Goal: Information Seeking & Learning: Understand process/instructions

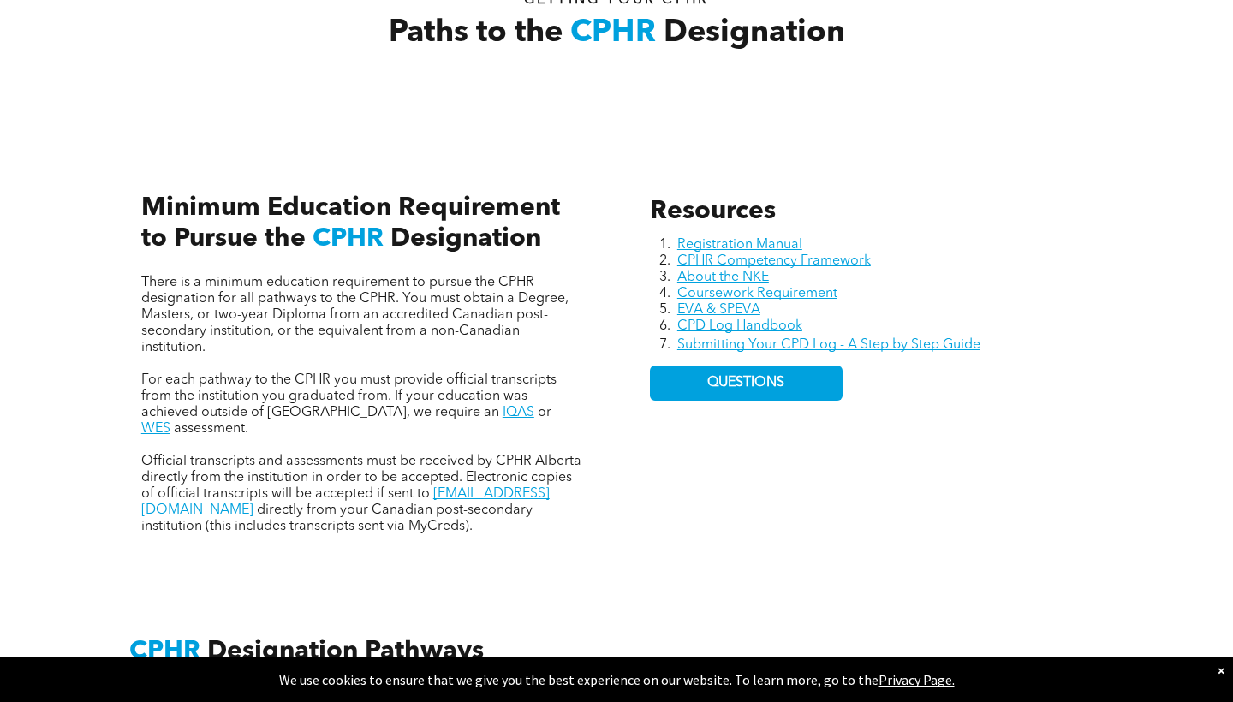
scroll to position [640, 0]
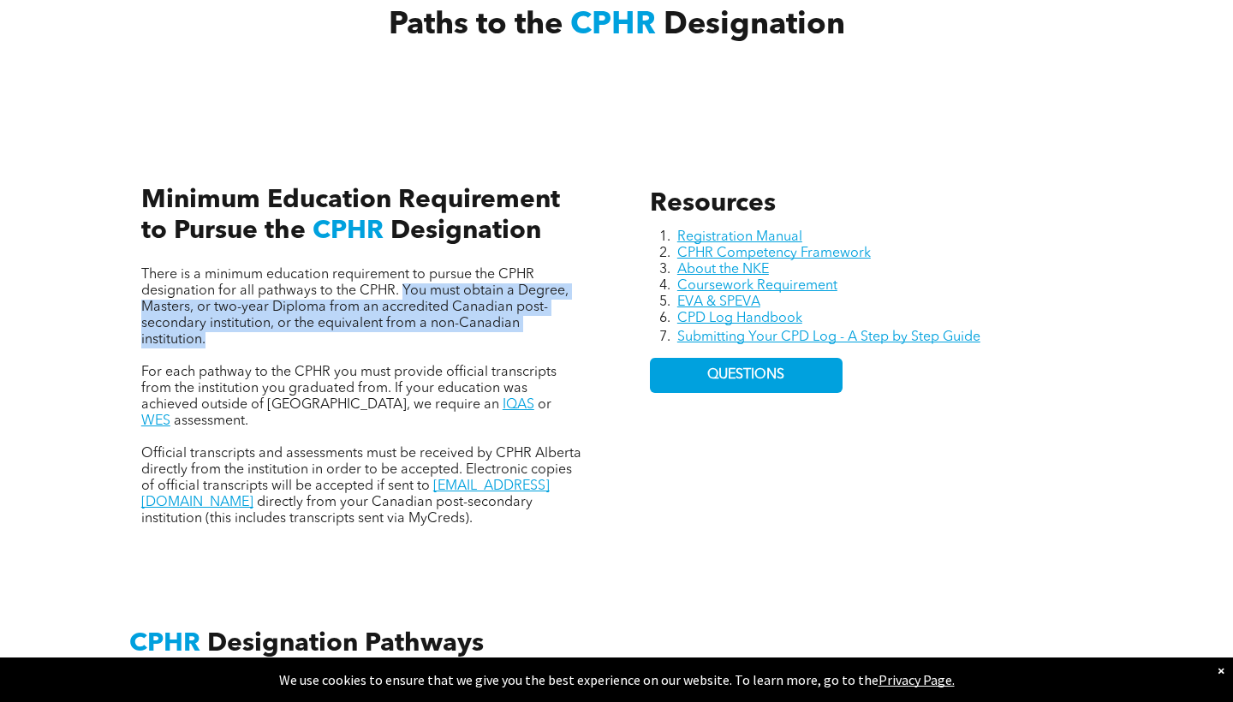
drag, startPoint x: 401, startPoint y: 294, endPoint x: 386, endPoint y: 335, distance: 43.1
click at [386, 335] on p "There is a minimum education requirement to pursue the CPHR designation for all…" at bounding box center [362, 307] width 442 height 81
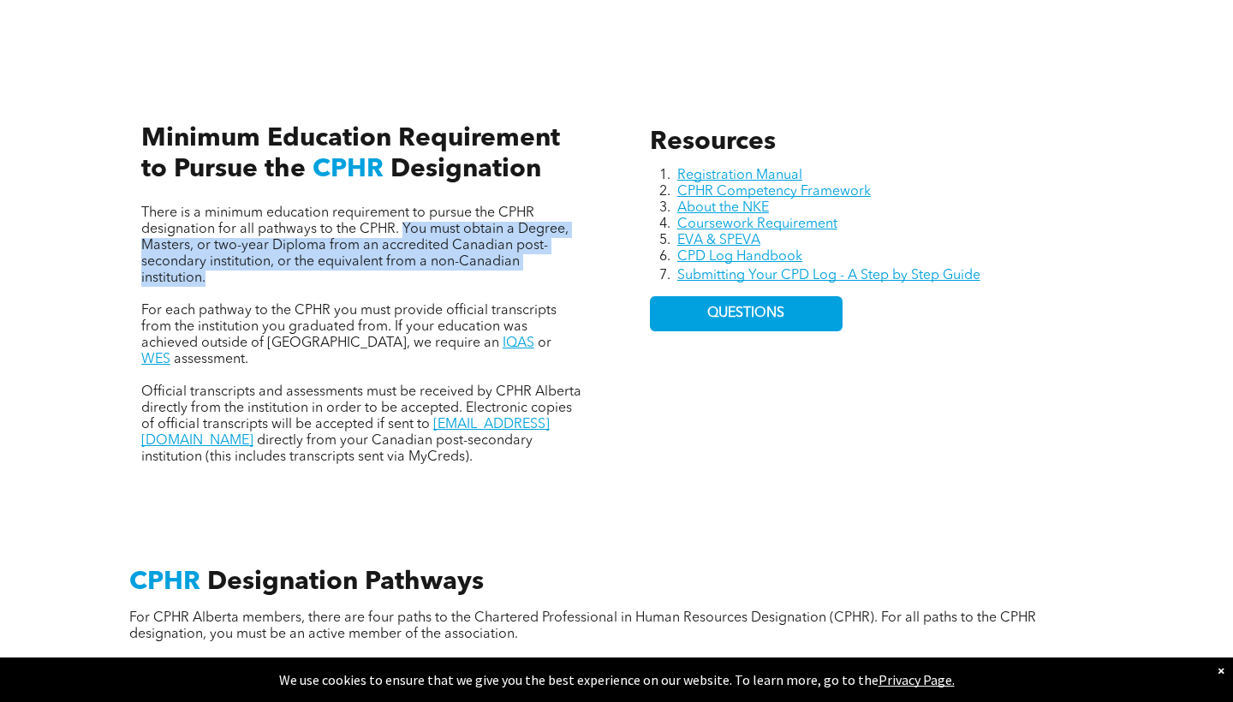
scroll to position [708, 0]
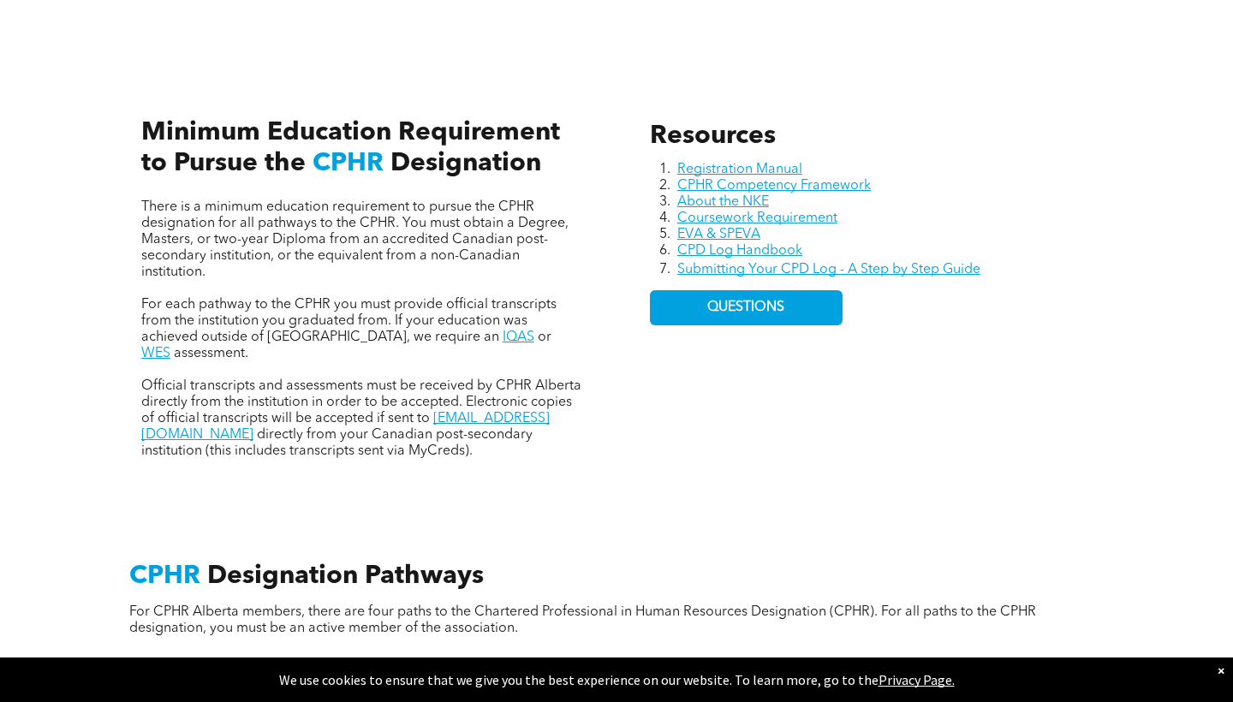
click at [325, 315] on span "For each pathway to the CPHR you must provide official transcripts from the ins…" at bounding box center [348, 321] width 415 height 46
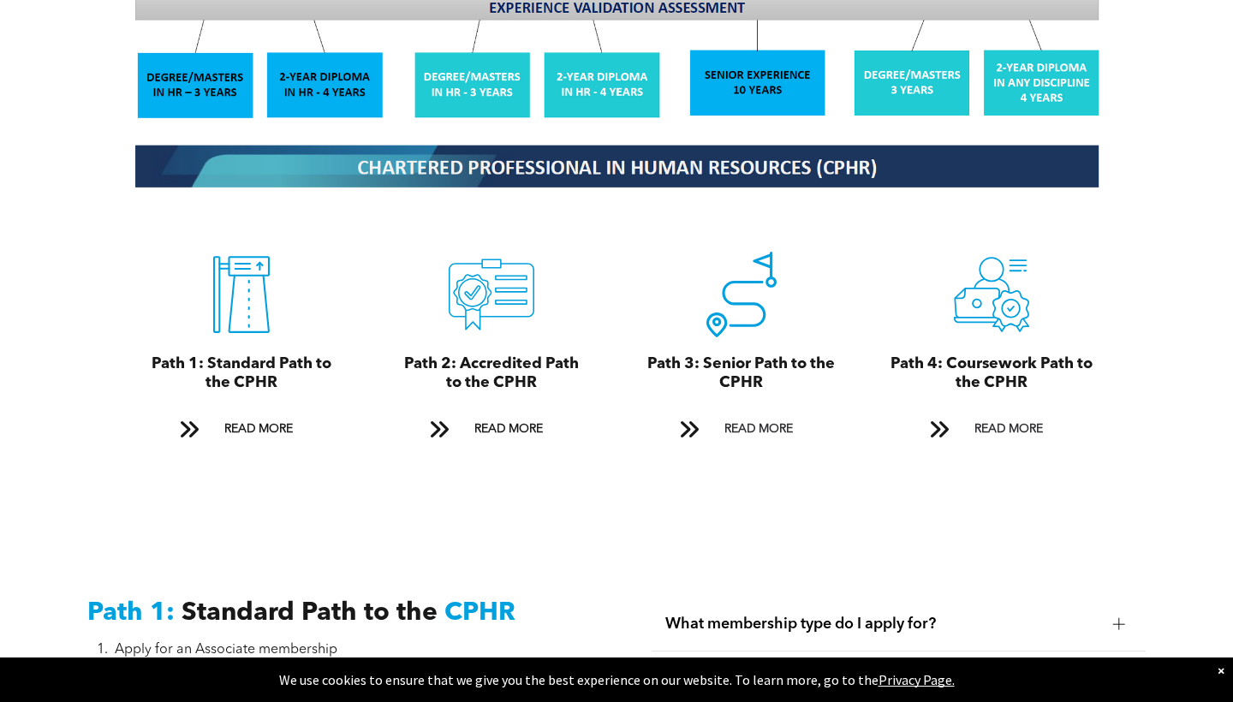
scroll to position [1780, 0]
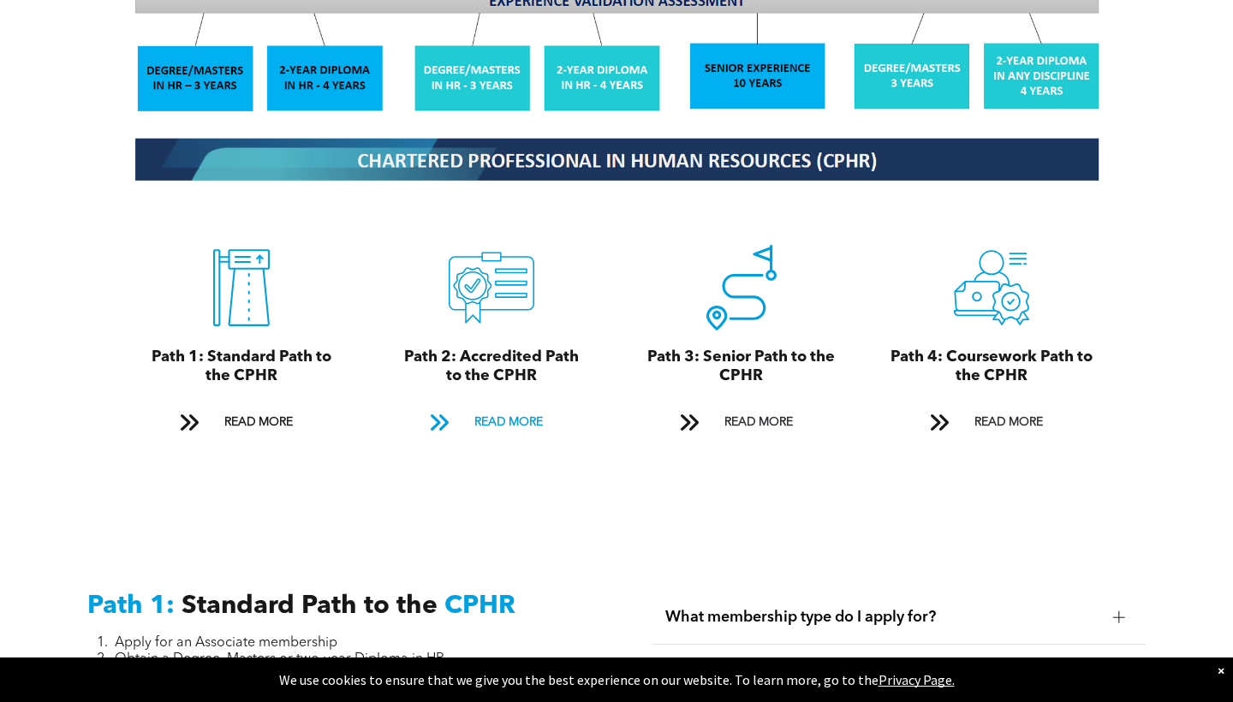
click at [478, 407] on span "READ MORE" at bounding box center [508, 423] width 80 height 32
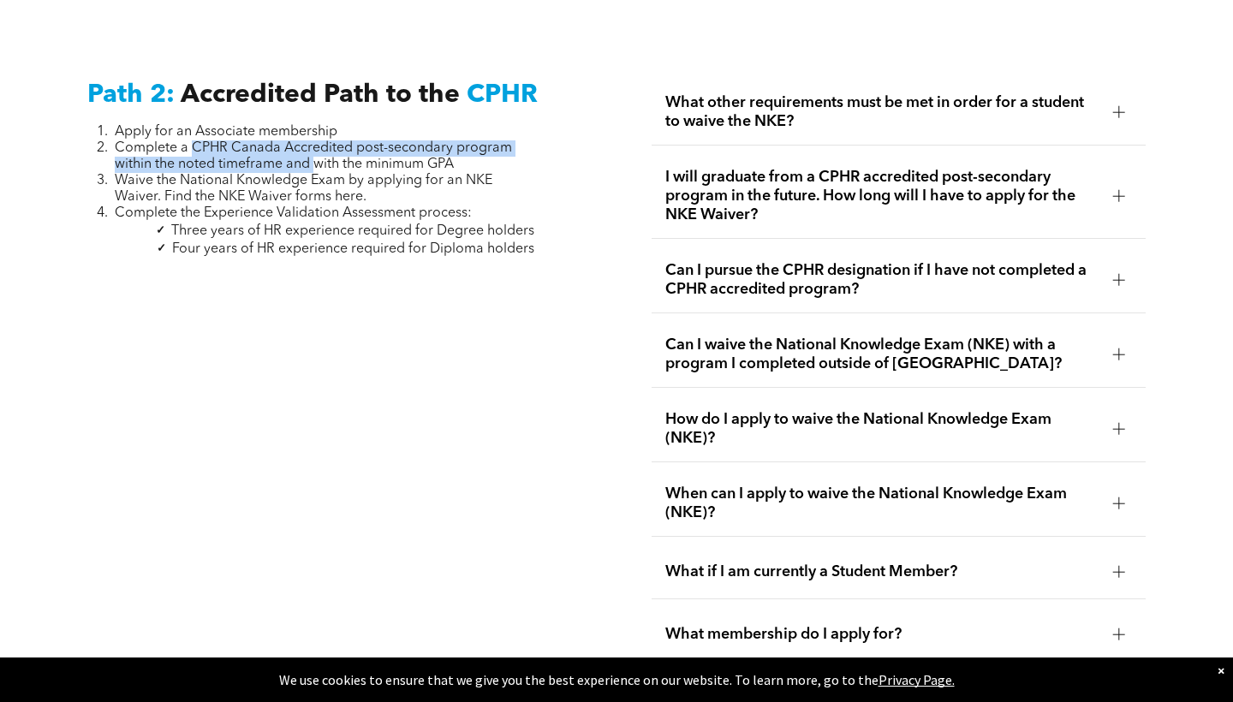
drag, startPoint x: 191, startPoint y: 133, endPoint x: 313, endPoint y: 145, distance: 123.0
click at [313, 145] on span "Complete a CPHR Canada Accredited post-secondary program within the noted timef…" at bounding box center [313, 156] width 397 height 30
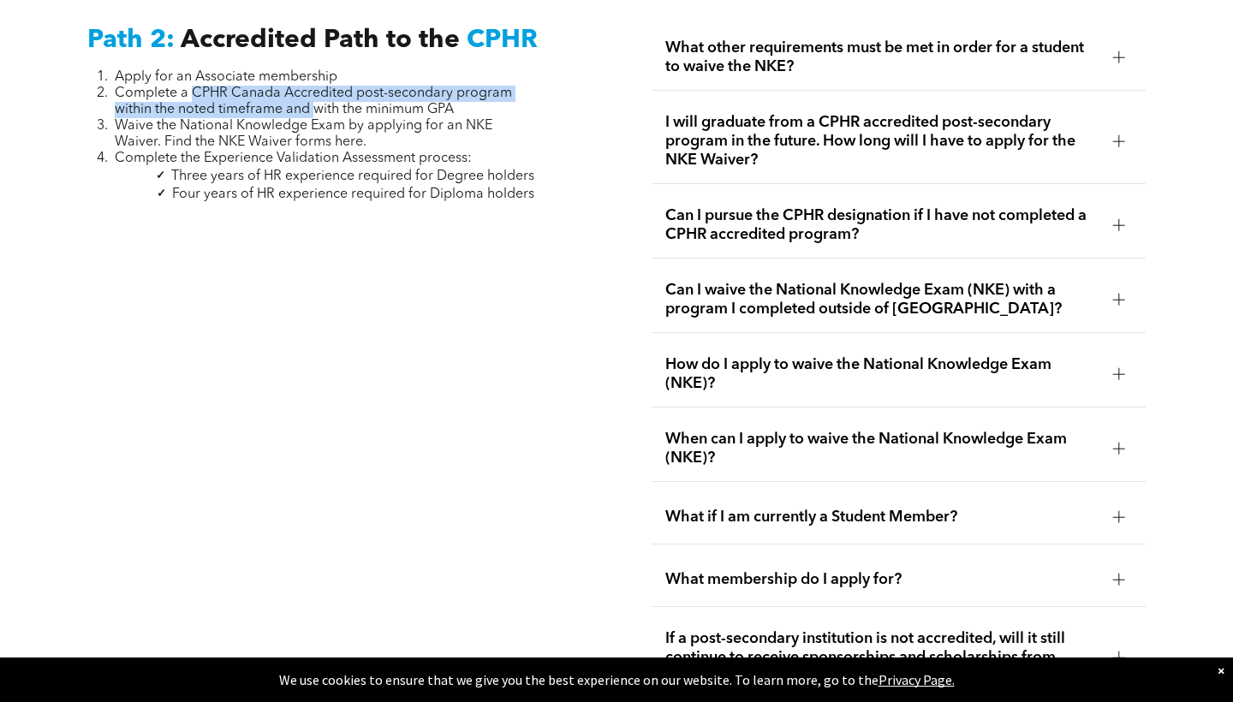
scroll to position [2775, 0]
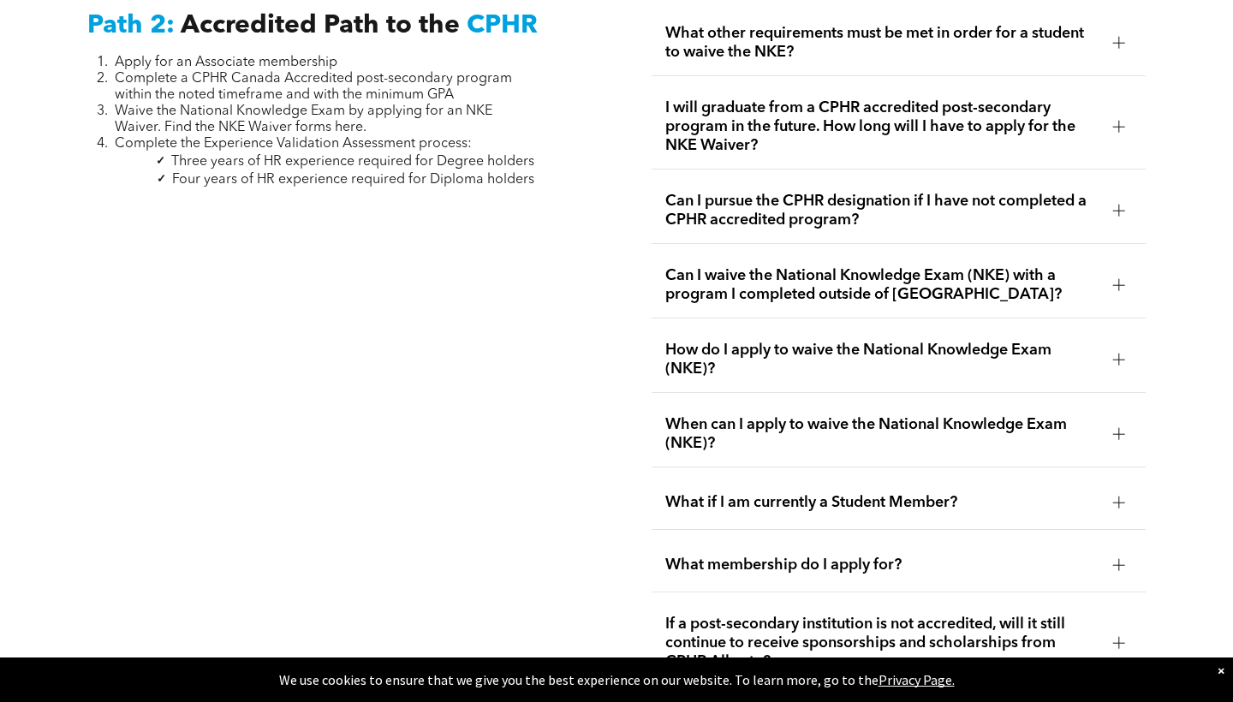
click at [1117, 354] on div at bounding box center [1119, 360] width 12 height 12
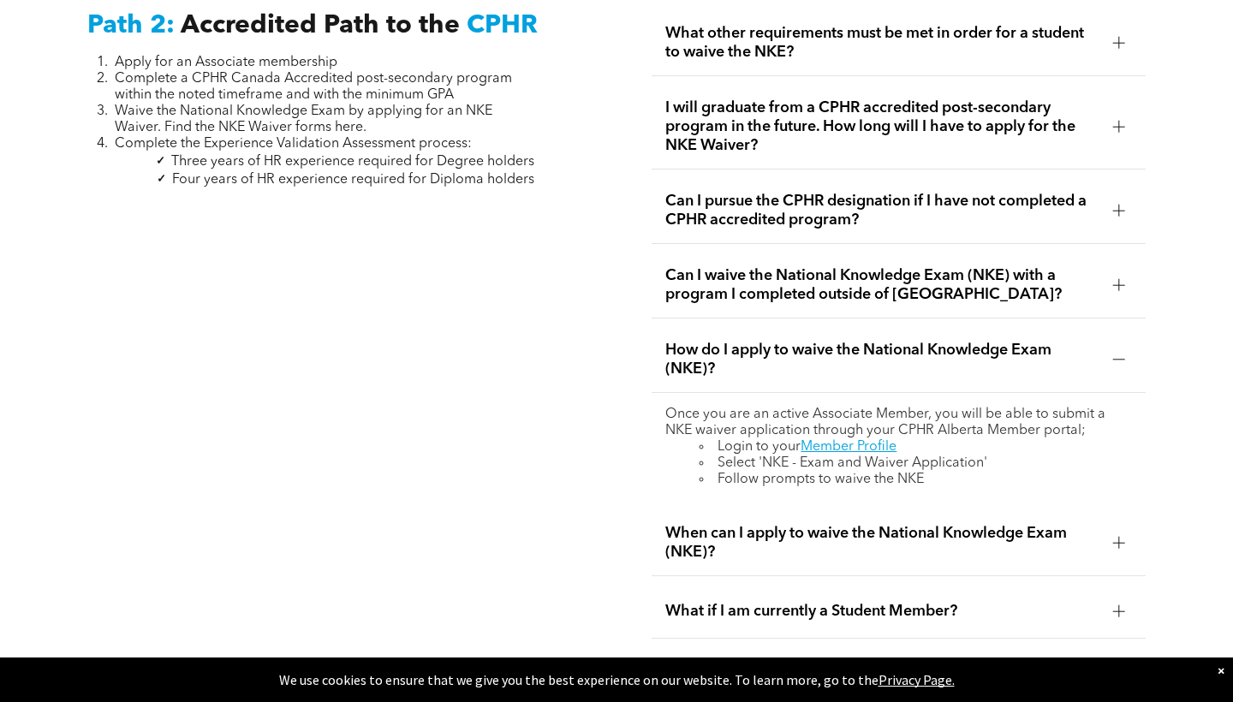
click at [1117, 354] on div at bounding box center [1119, 360] width 12 height 12
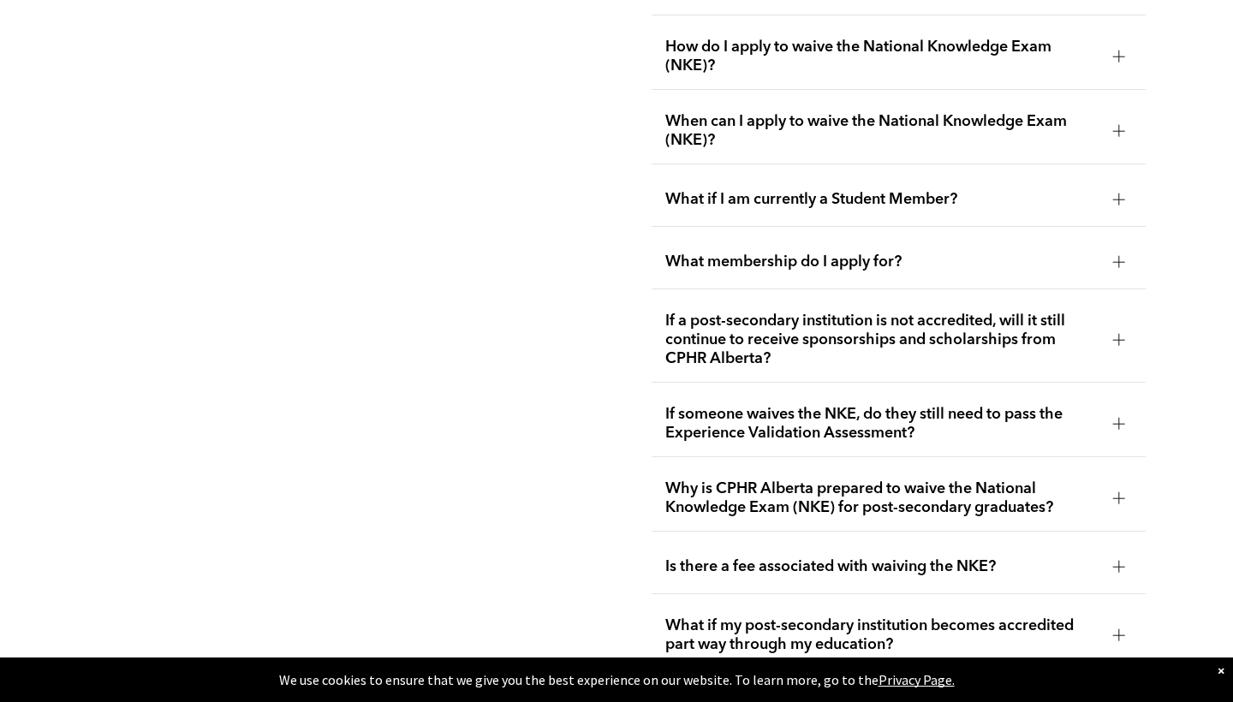
scroll to position [3082, 0]
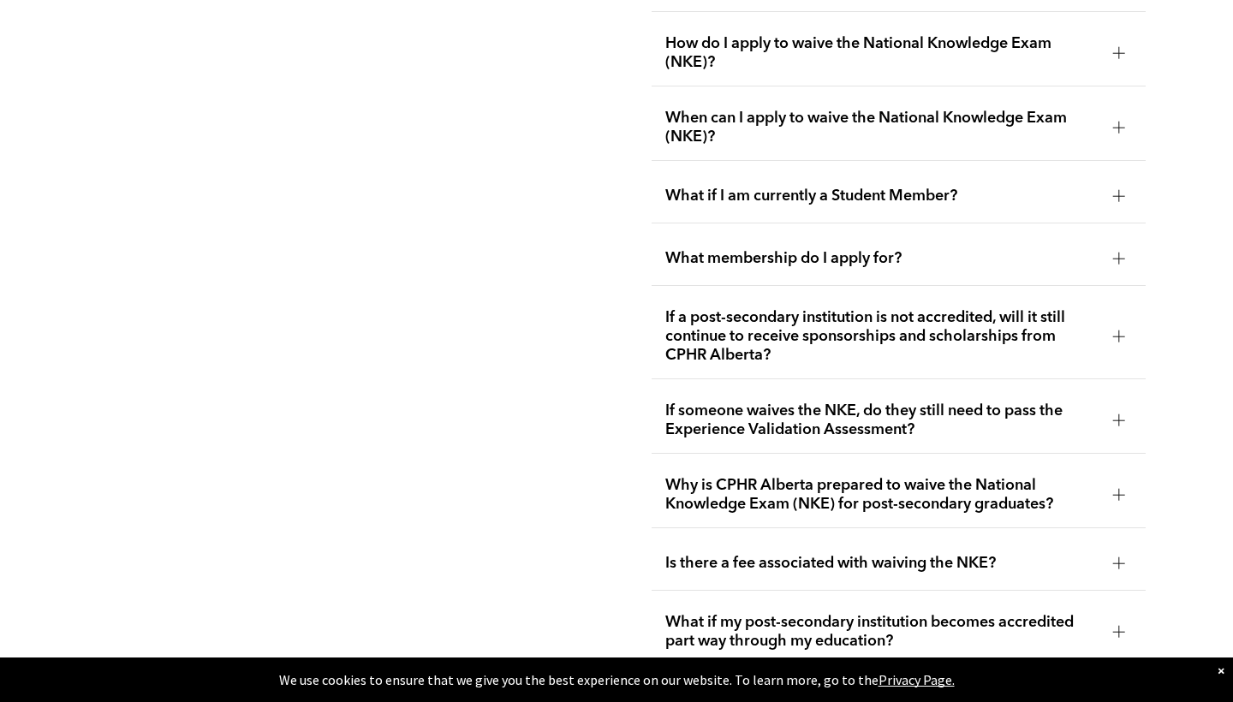
click at [1118, 330] on div at bounding box center [1118, 336] width 1 height 12
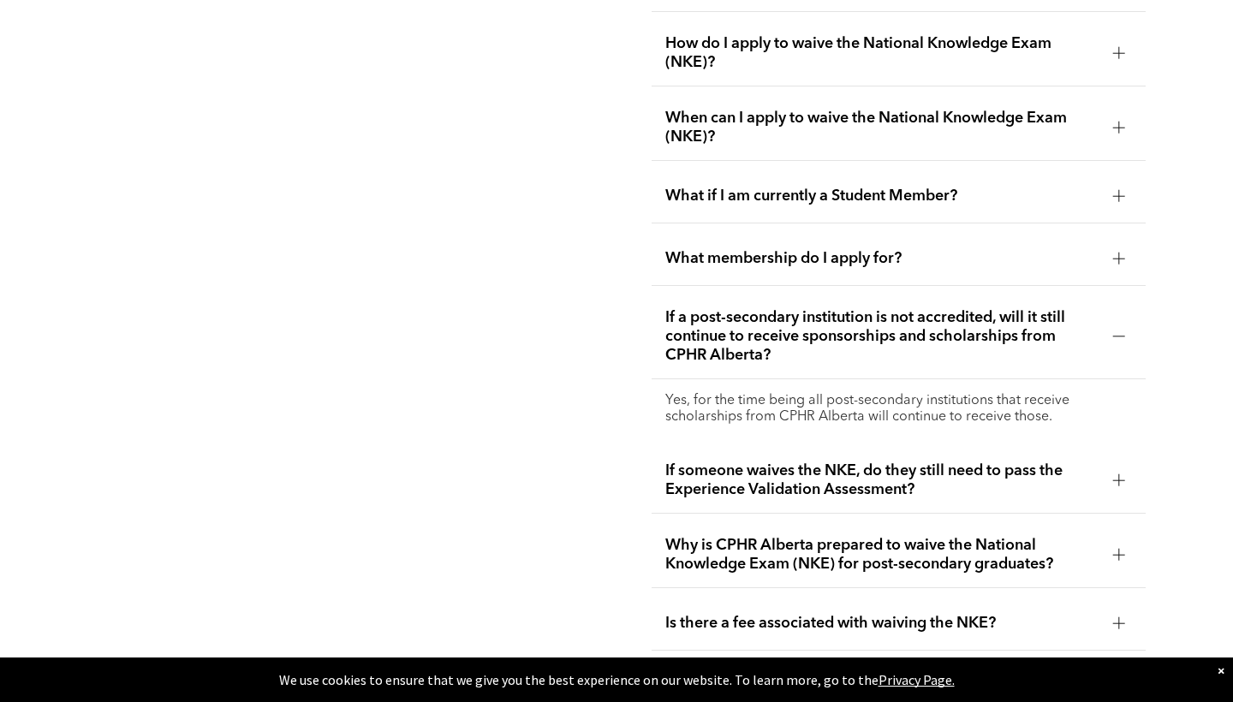
click at [1118, 330] on div at bounding box center [1118, 336] width 1 height 12
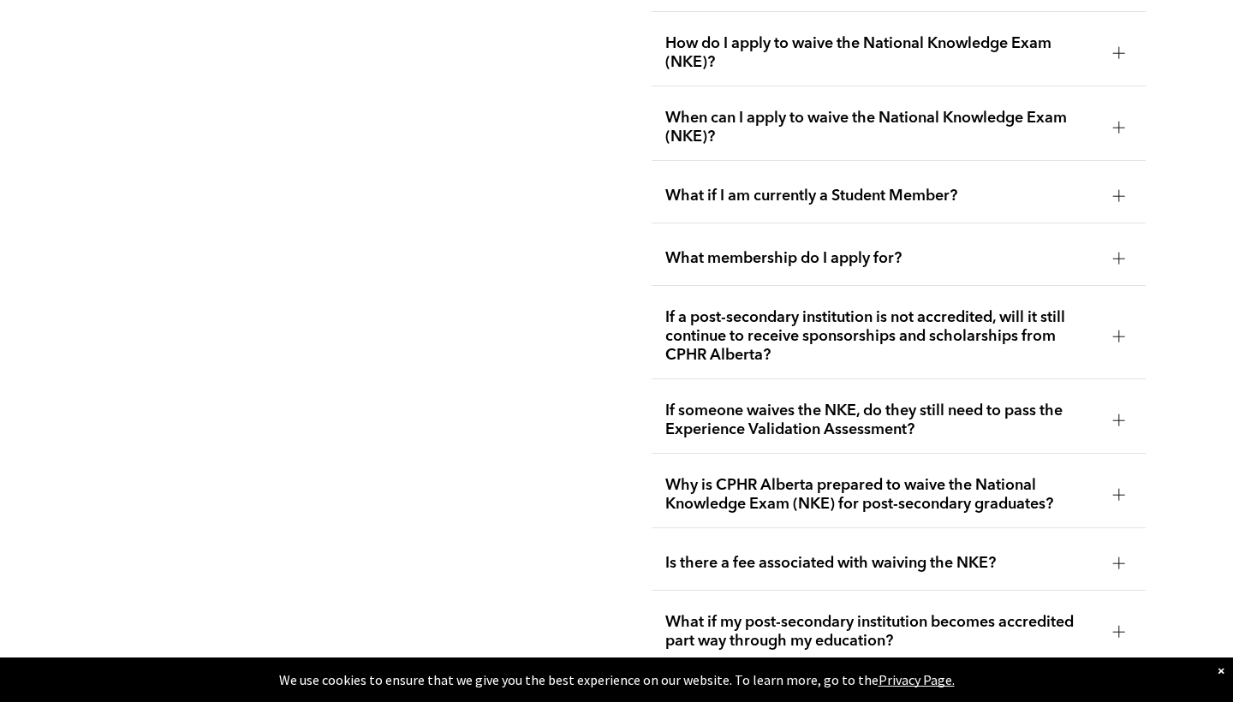
click at [1120, 407] on div at bounding box center [1119, 420] width 26 height 26
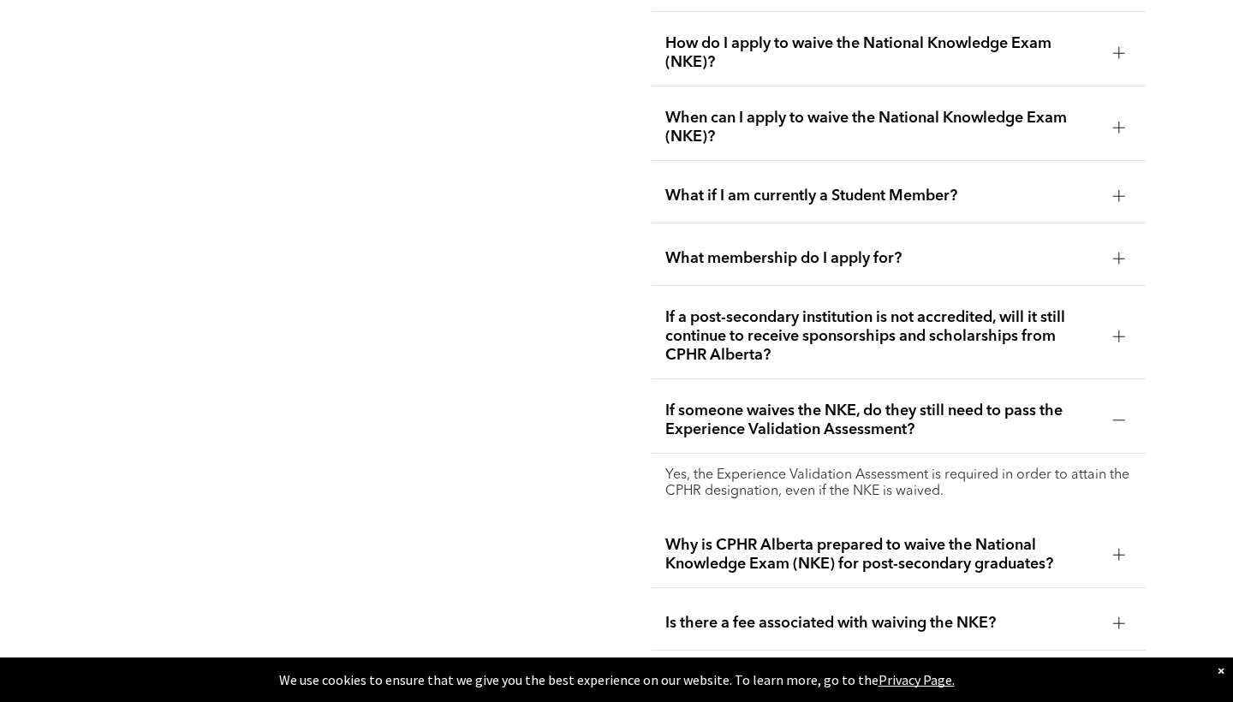
click at [1120, 407] on div at bounding box center [1119, 420] width 26 height 26
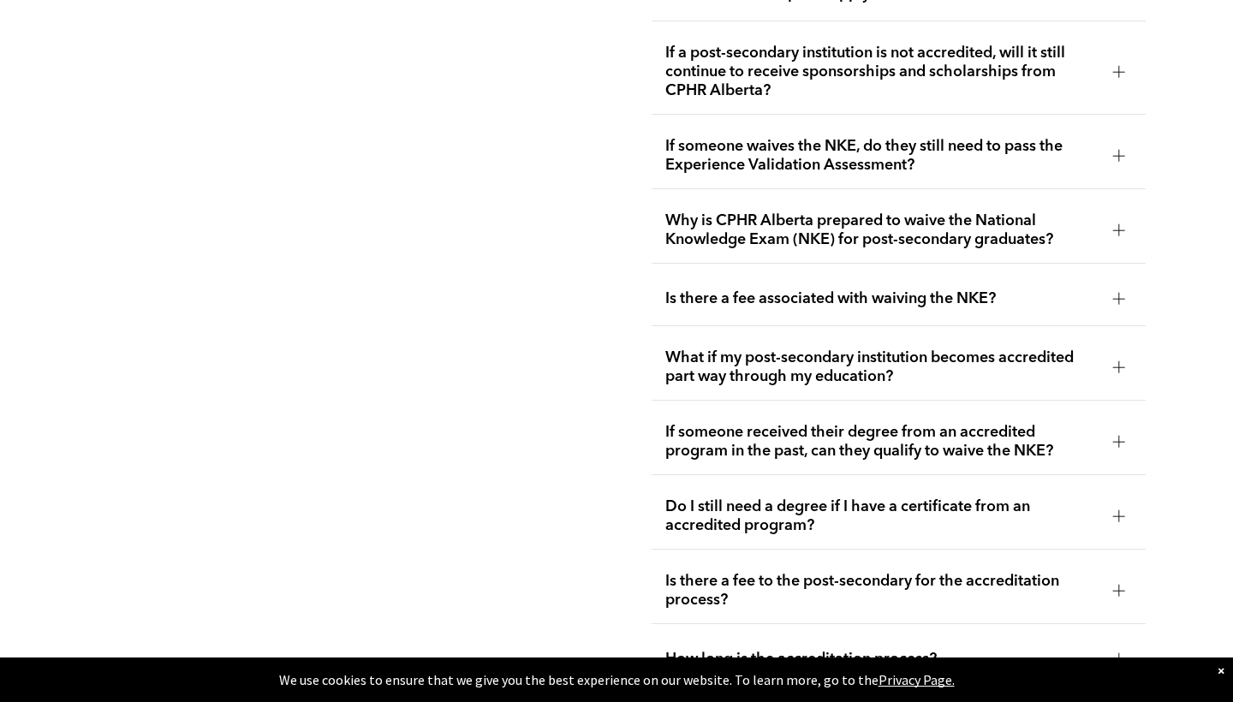
scroll to position [3350, 0]
